Goal: Task Accomplishment & Management: Use online tool/utility

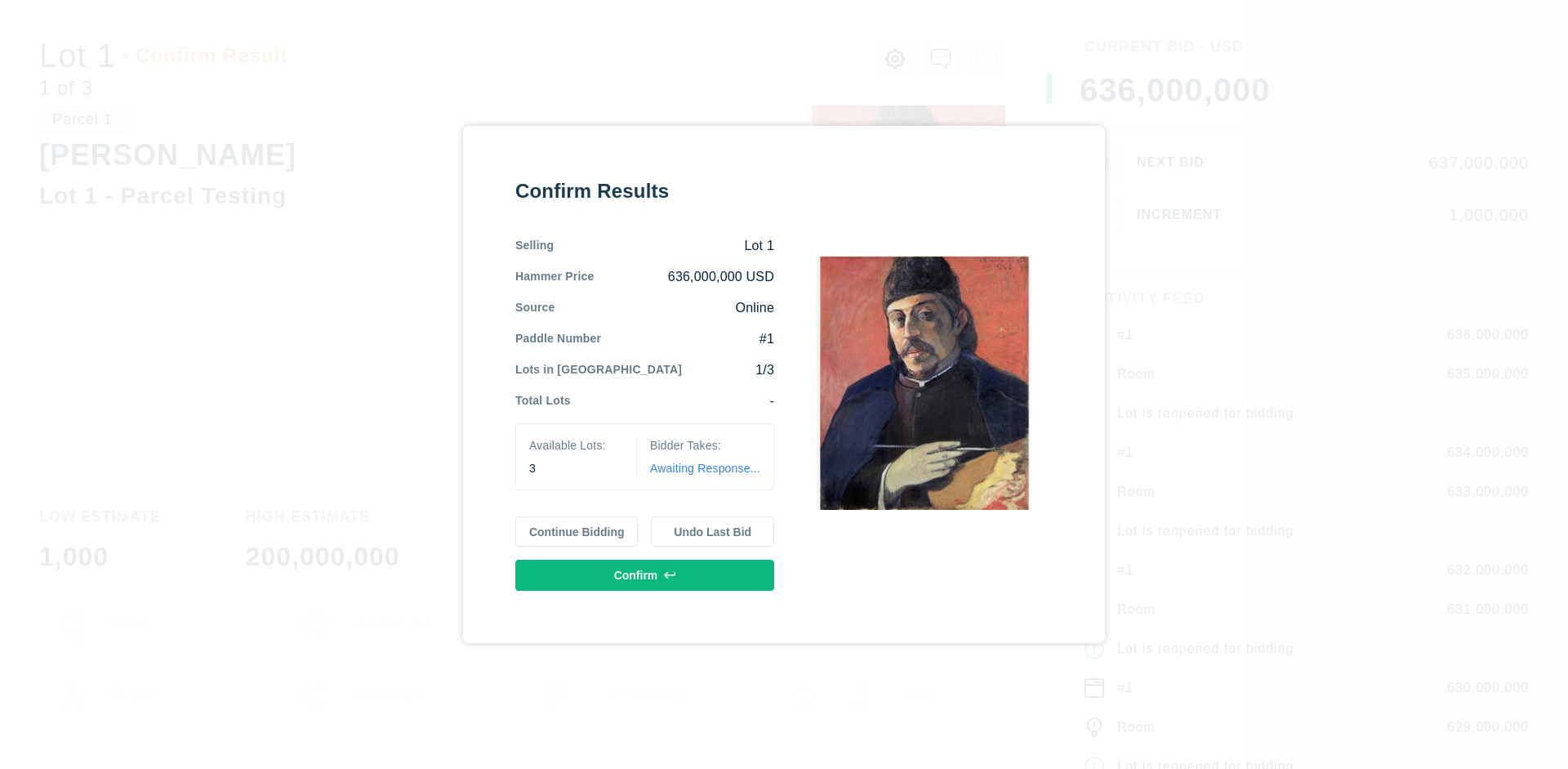
click at [577, 531] on button "Continue Bidding" at bounding box center [577, 531] width 123 height 31
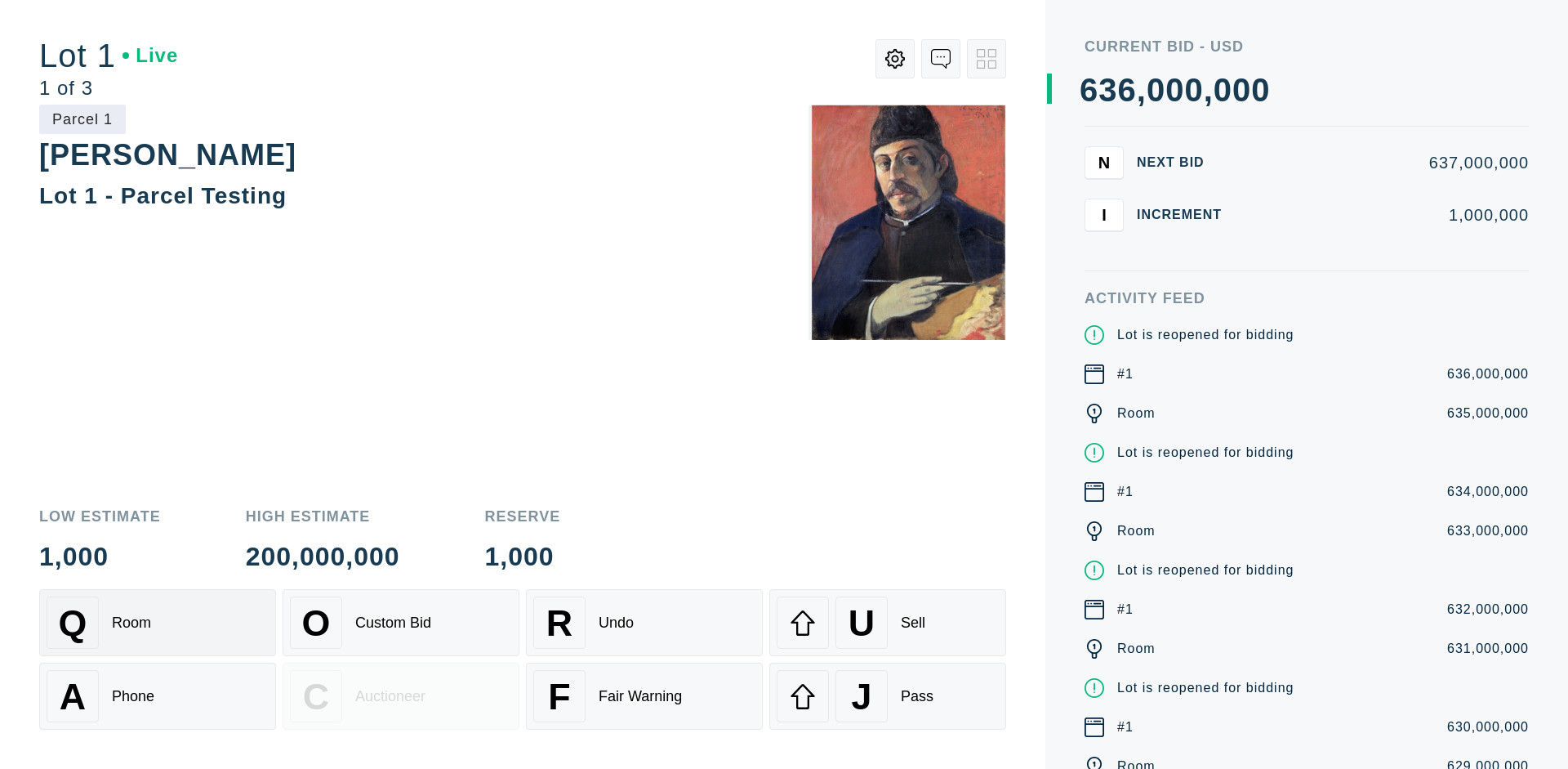
click at [158, 622] on div "Q Room" at bounding box center [158, 622] width 223 height 52
